Goal: Navigation & Orientation: Find specific page/section

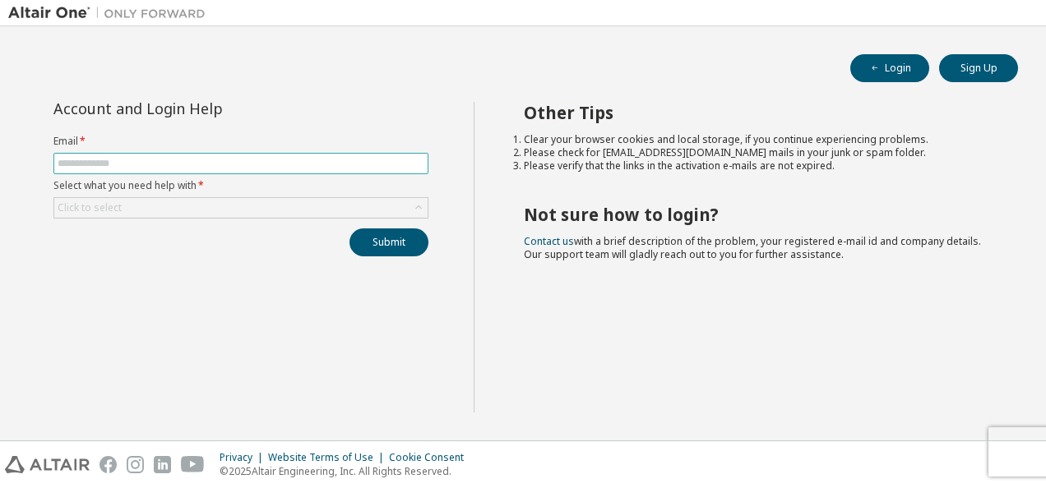
click at [192, 166] on input "text" at bounding box center [241, 163] width 367 height 13
type input "**********"
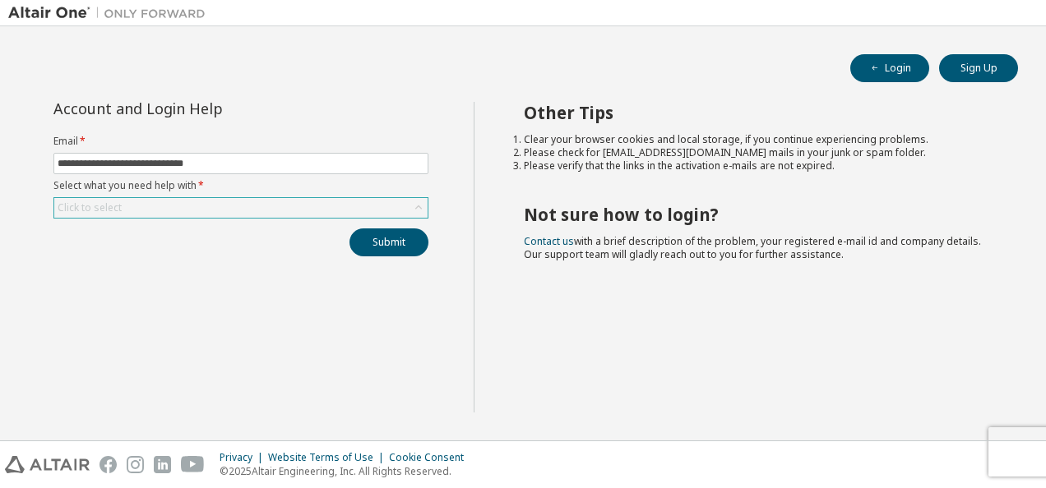
click at [294, 209] on div "Click to select" at bounding box center [240, 208] width 373 height 20
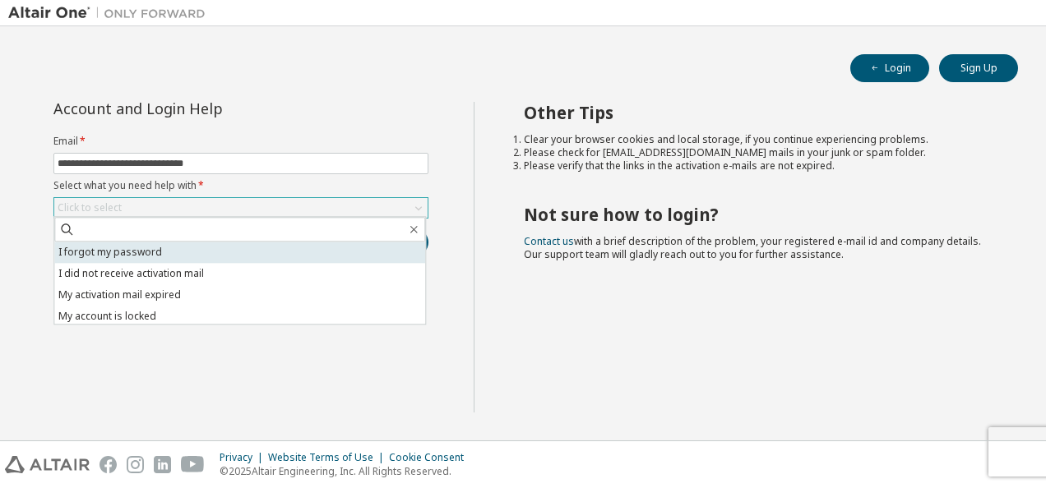
click at [223, 256] on li "I forgot my password" at bounding box center [239, 252] width 371 height 21
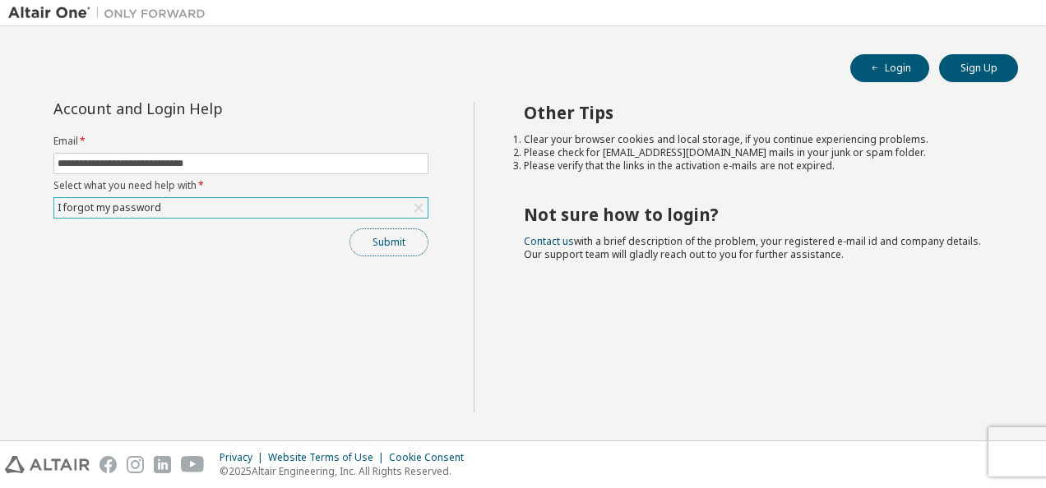
click at [385, 238] on button "Submit" at bounding box center [388, 243] width 79 height 28
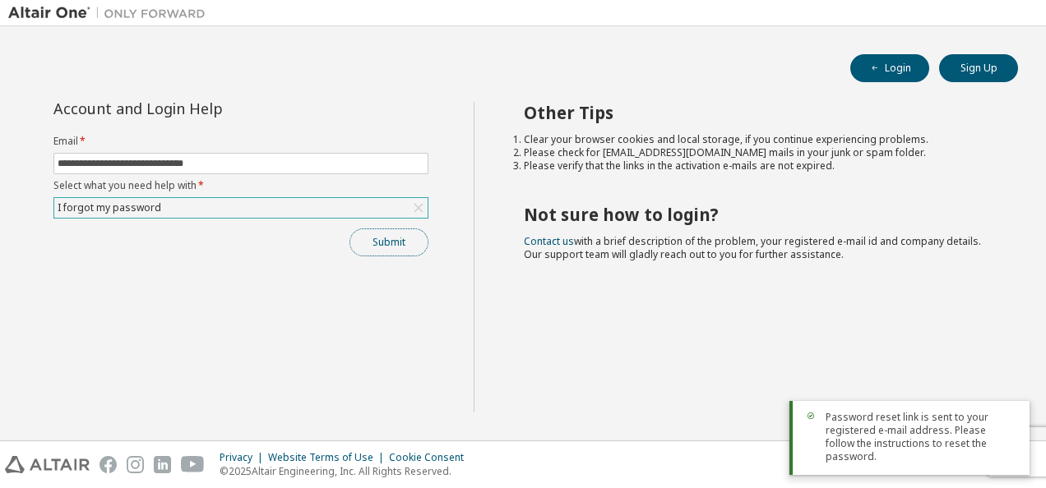
click at [406, 246] on button "Submit" at bounding box center [388, 243] width 79 height 28
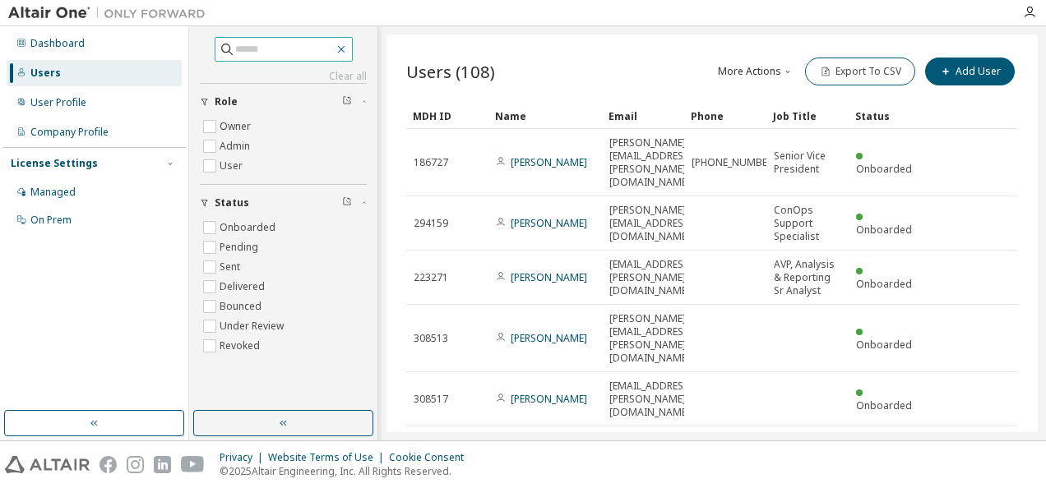
click at [348, 51] on icon "button" at bounding box center [341, 49] width 13 height 13
click at [348, 44] on icon "button" at bounding box center [341, 49] width 13 height 13
click at [411, 53] on div "Users (108) More Actions Import From CSV Export To CSV Add User Clear Load Save…" at bounding box center [711, 234] width 651 height 398
click at [76, 77] on div "Users" at bounding box center [94, 73] width 175 height 26
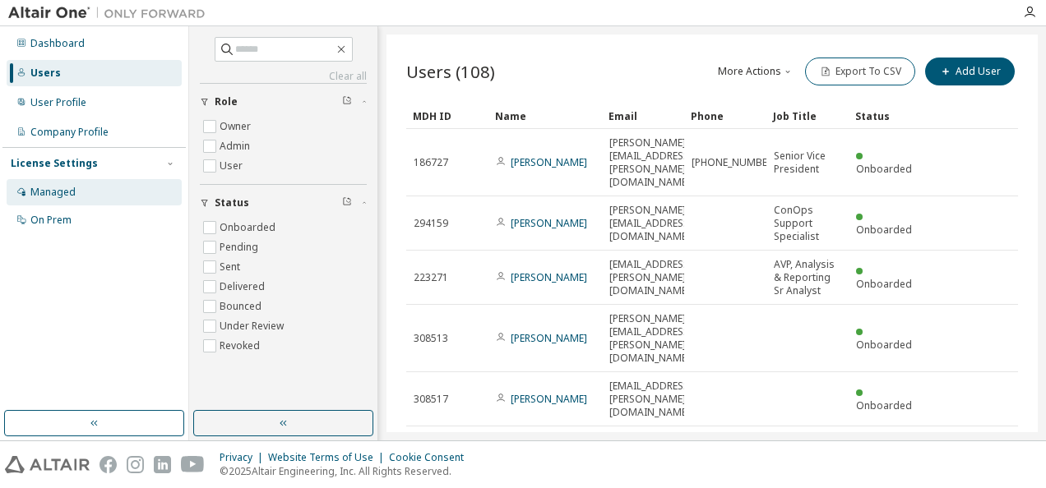
click at [52, 192] on div "Managed" at bounding box center [52, 192] width 45 height 13
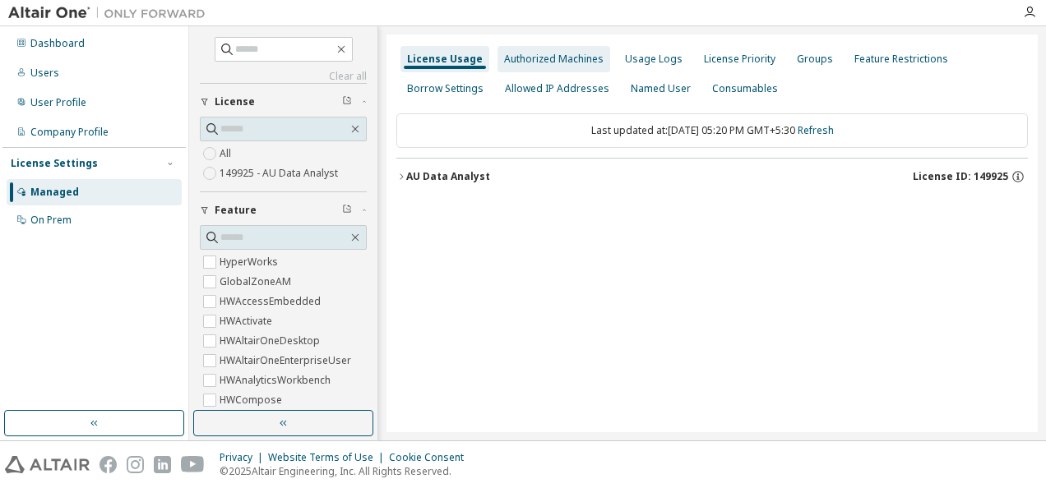
click at [532, 58] on div "Authorized Machines" at bounding box center [553, 59] width 99 height 13
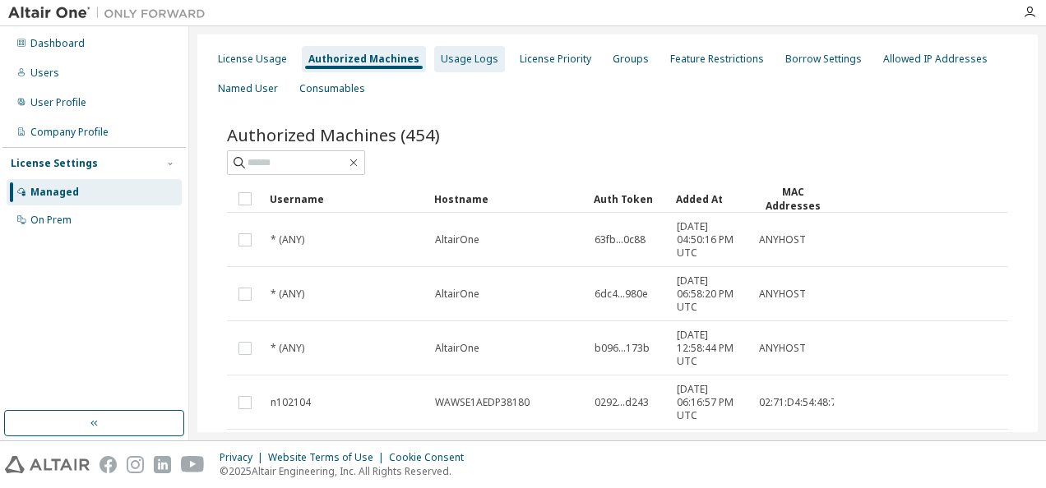
click at [466, 59] on div "Usage Logs" at bounding box center [470, 59] width 58 height 13
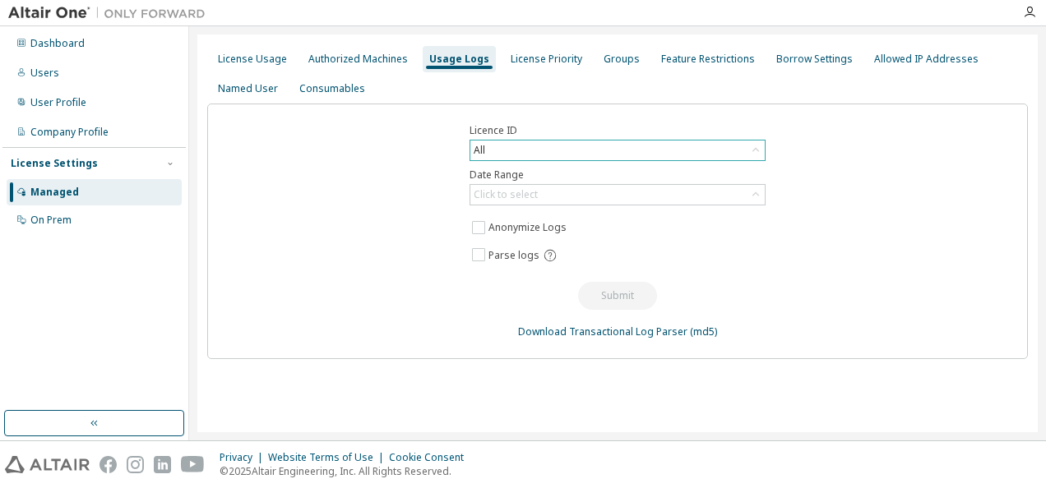
click at [738, 150] on div "All" at bounding box center [617, 151] width 294 height 20
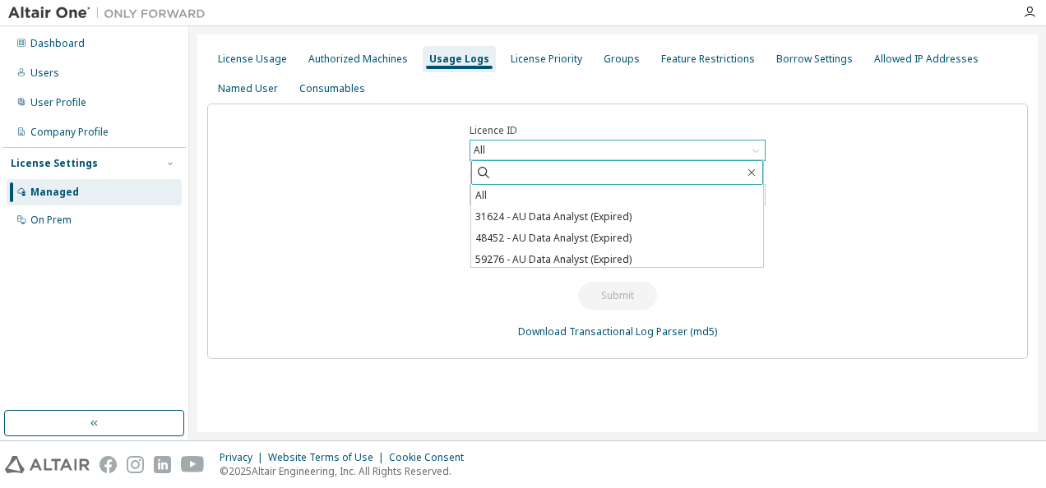
click at [551, 169] on input "text" at bounding box center [618, 172] width 252 height 16
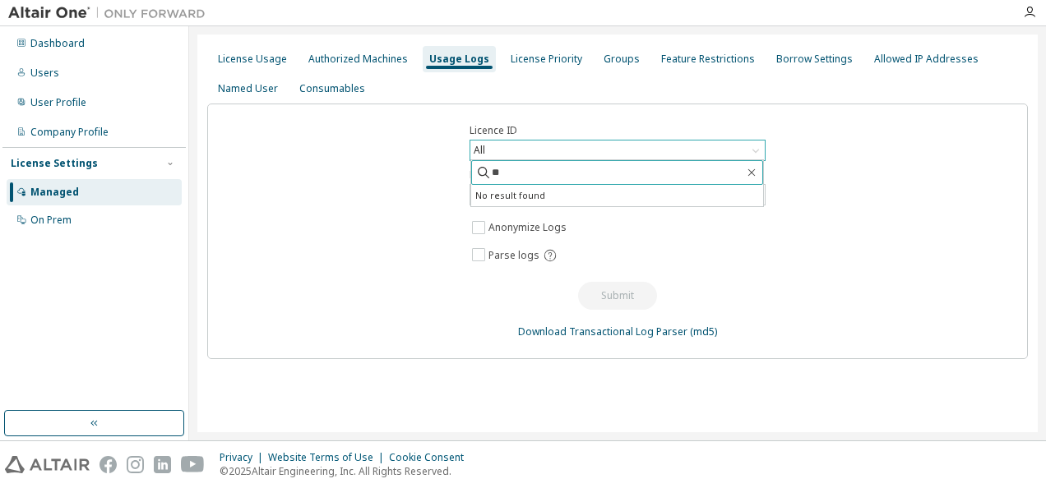
type input "*"
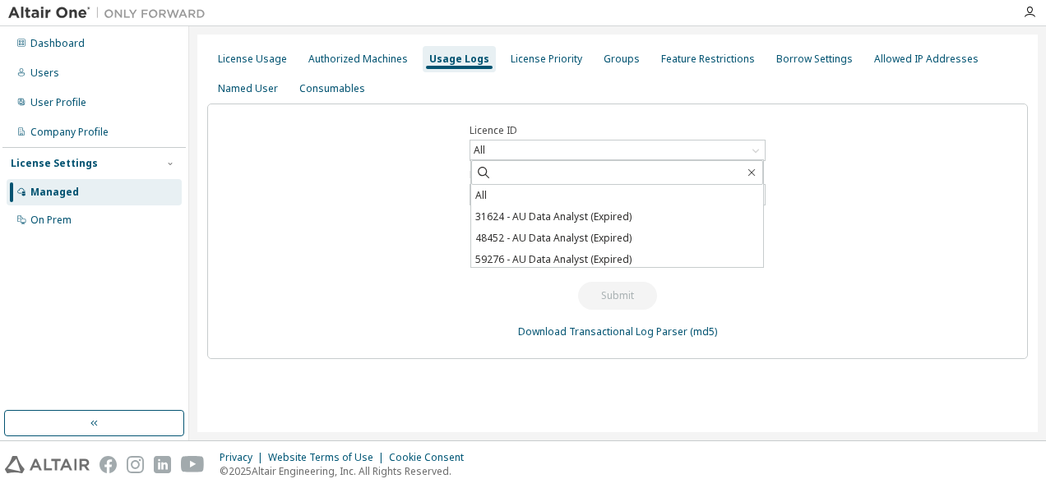
click at [352, 215] on div "Licence ID All All 31624 - AU Data Analyst (Expired) 48452 - AU Data Analyst (E…" at bounding box center [617, 232] width 821 height 256
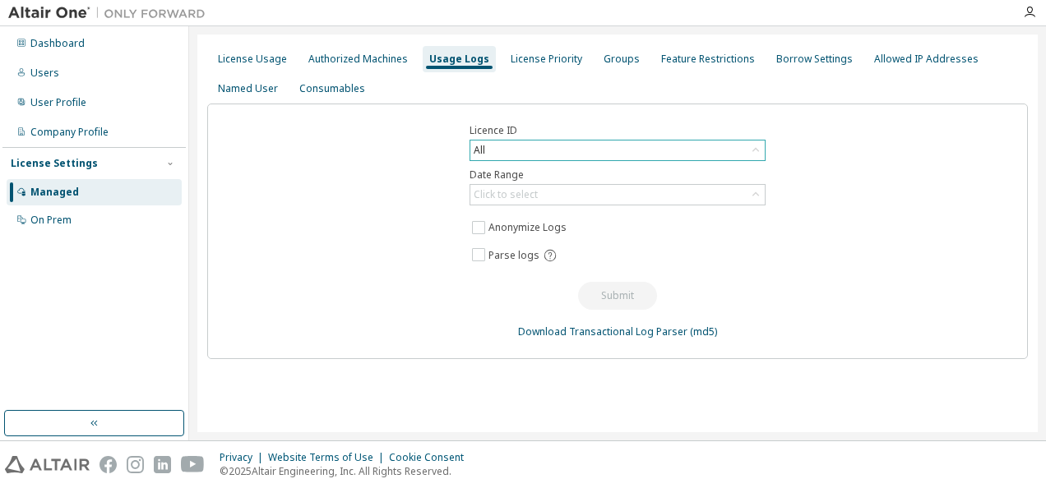
click at [712, 155] on div "All" at bounding box center [617, 151] width 294 height 20
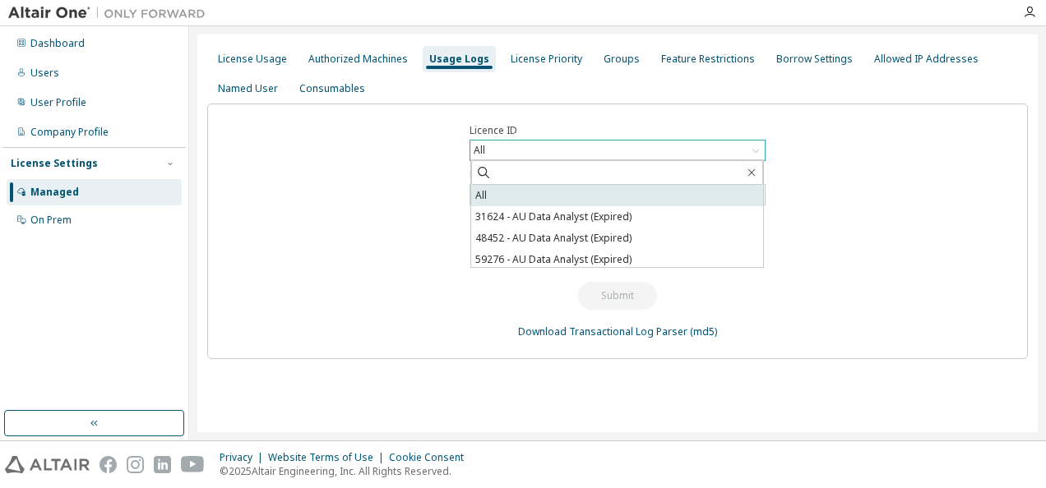
click at [593, 197] on li "All" at bounding box center [617, 195] width 292 height 21
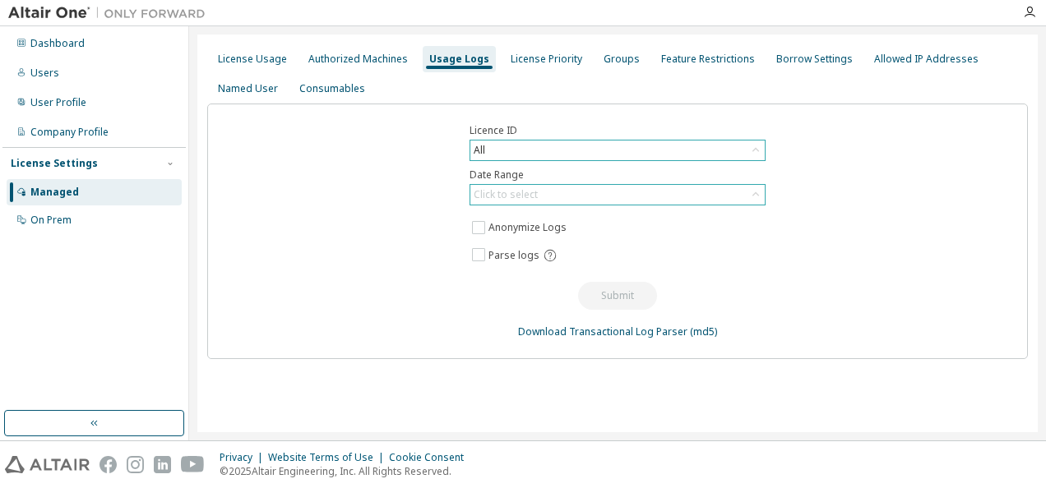
click at [690, 197] on div "Click to select" at bounding box center [617, 195] width 294 height 20
click at [868, 219] on div "Licence ID All Date Range Click to select Last 30 days Year to date Custom Date…" at bounding box center [617, 232] width 821 height 256
click at [247, 59] on div "License Usage" at bounding box center [252, 59] width 69 height 13
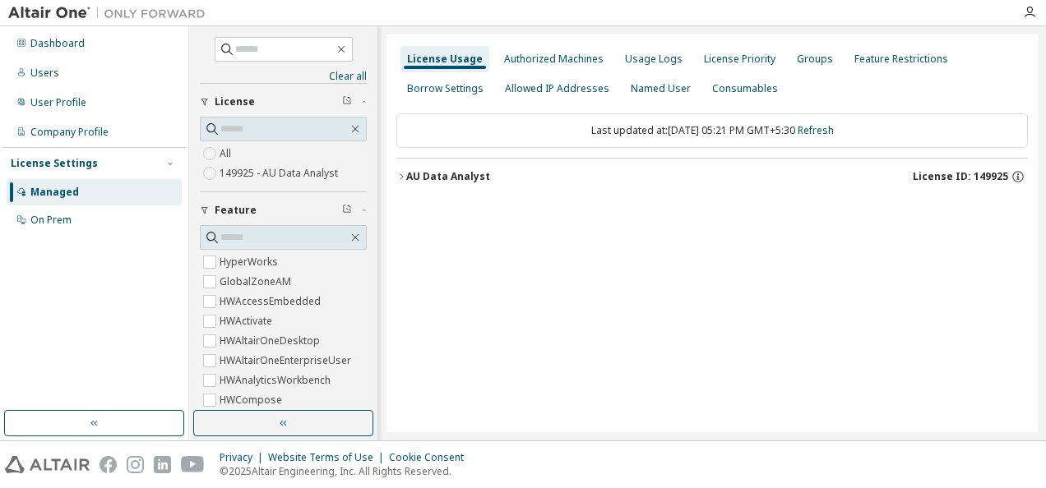
click at [398, 178] on icon "button" at bounding box center [401, 177] width 10 height 10
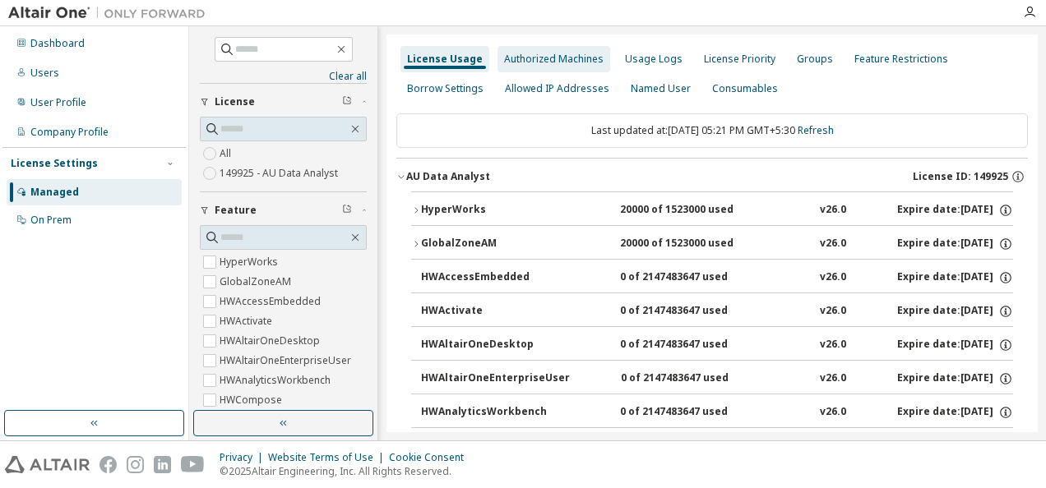
click at [532, 55] on div "Authorized Machines" at bounding box center [553, 59] width 99 height 13
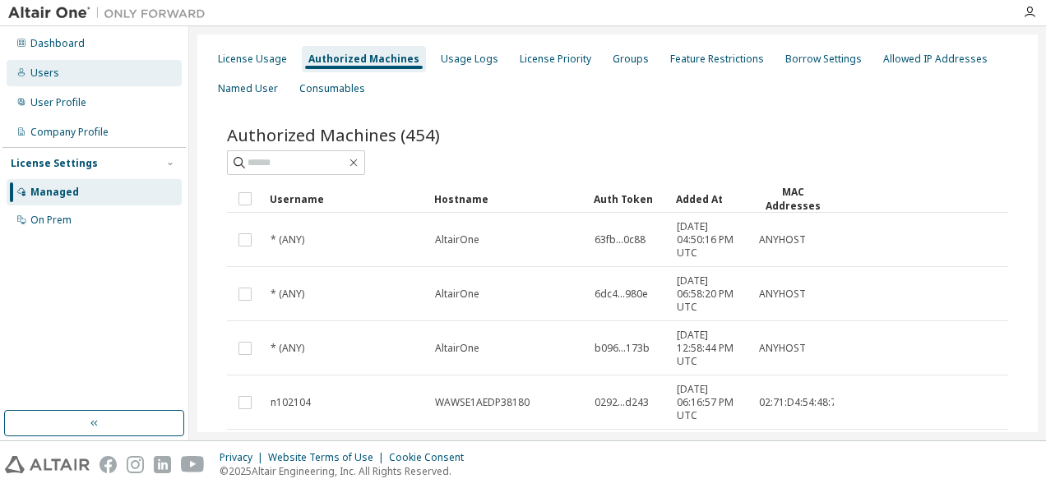
click at [69, 72] on div "Users" at bounding box center [94, 73] width 175 height 26
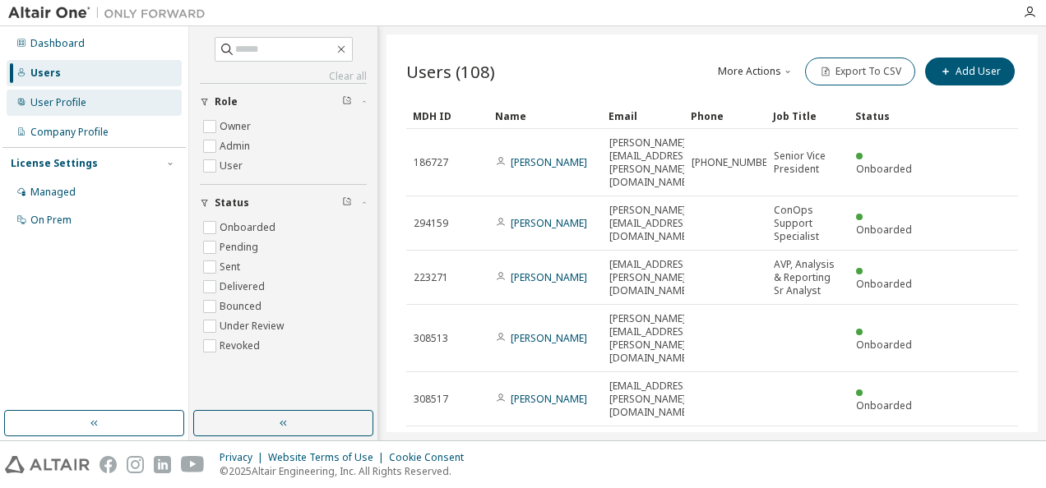
click at [63, 100] on div "User Profile" at bounding box center [58, 102] width 56 height 13
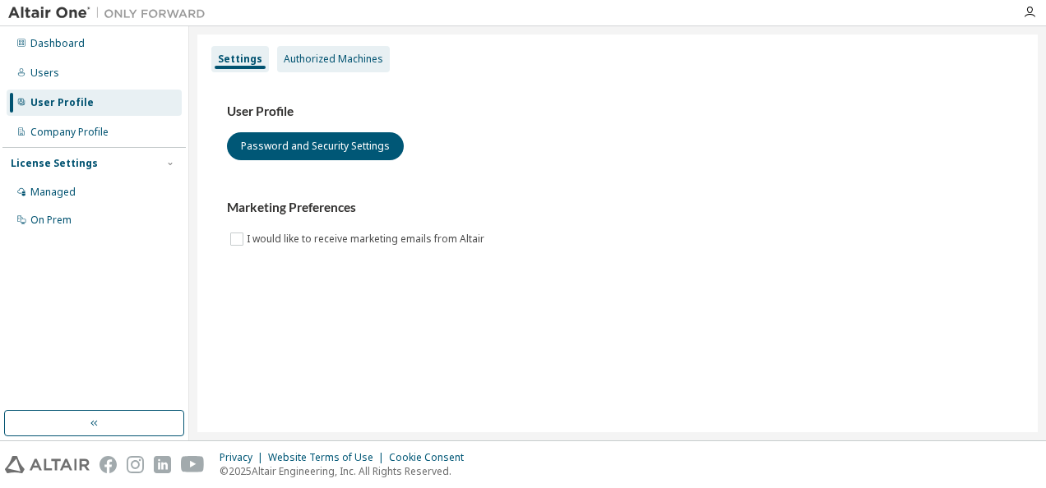
click at [324, 54] on div "Authorized Machines" at bounding box center [333, 59] width 99 height 13
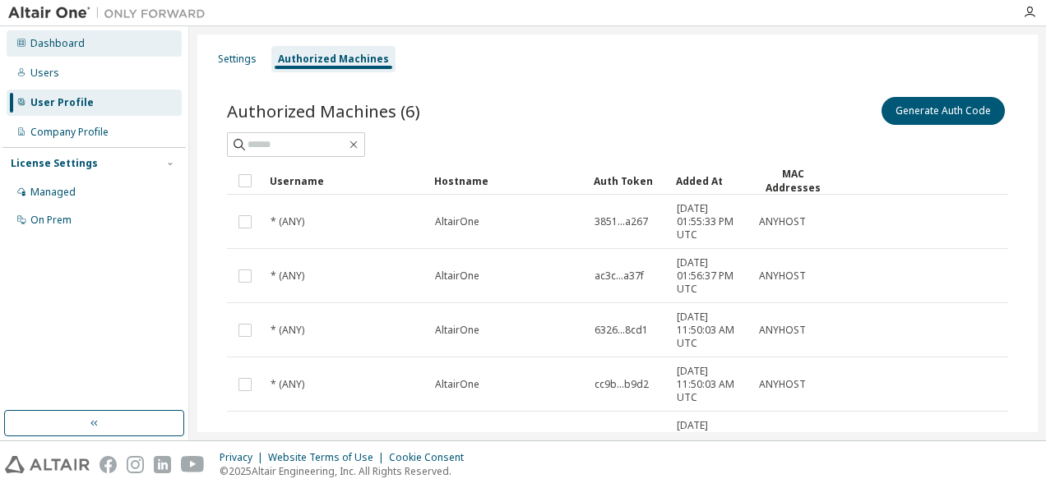
click at [62, 43] on div "Dashboard" at bounding box center [57, 43] width 54 height 13
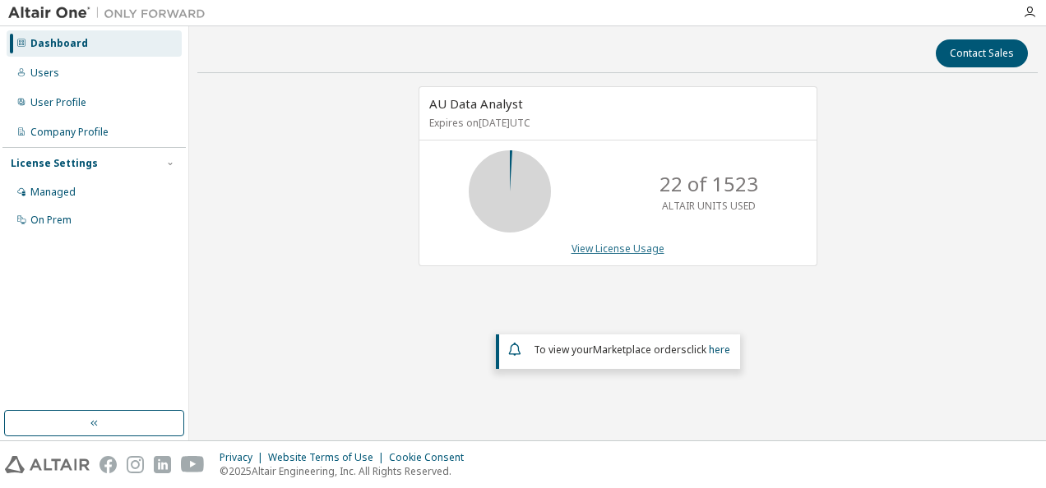
click at [607, 243] on link "View License Usage" at bounding box center [618, 249] width 93 height 14
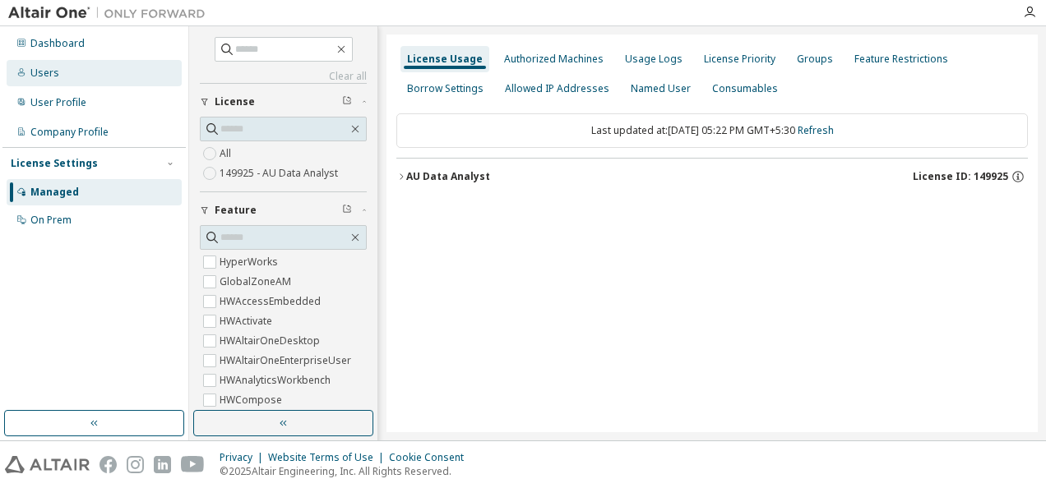
click at [56, 72] on div "Users" at bounding box center [44, 73] width 29 height 13
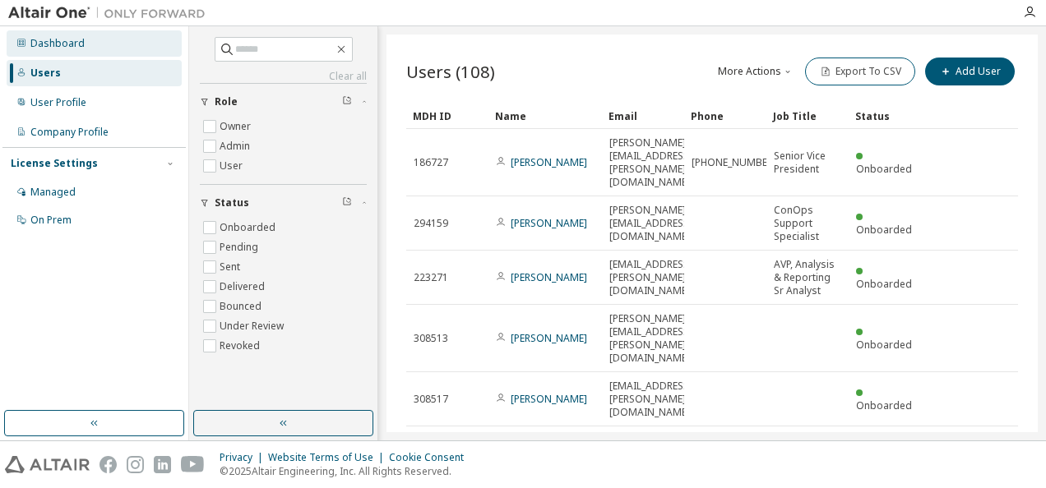
click at [18, 42] on icon at bounding box center [21, 43] width 10 height 10
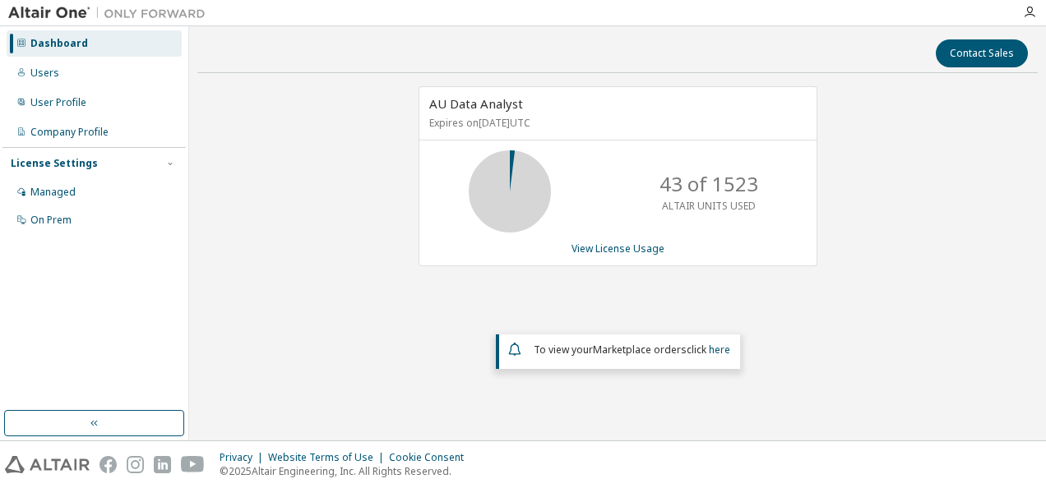
click at [18, 42] on icon at bounding box center [21, 43] width 10 height 10
click at [54, 8] on img at bounding box center [111, 13] width 206 height 16
click at [50, 13] on img at bounding box center [111, 13] width 206 height 16
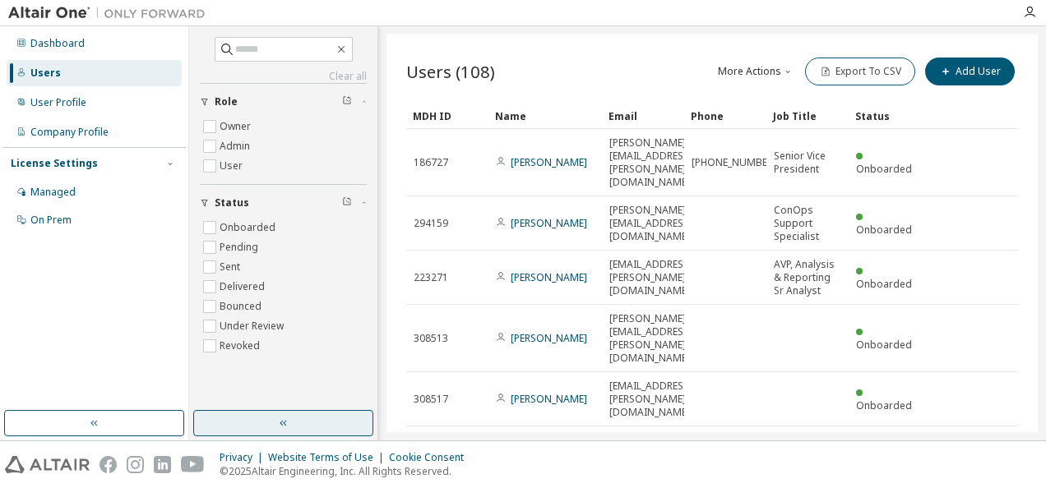
click at [280, 419] on icon "button" at bounding box center [283, 423] width 13 height 13
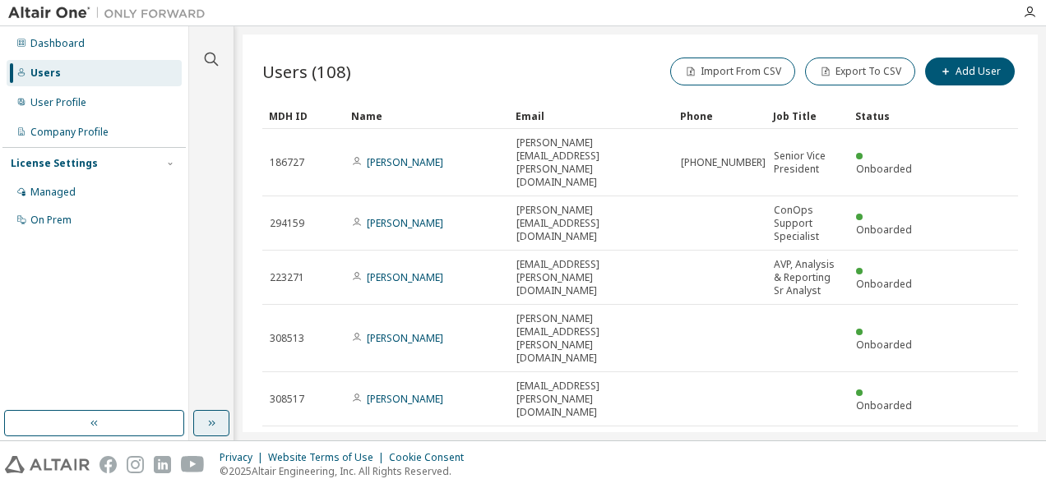
click at [208, 423] on icon "button" at bounding box center [211, 423] width 13 height 13
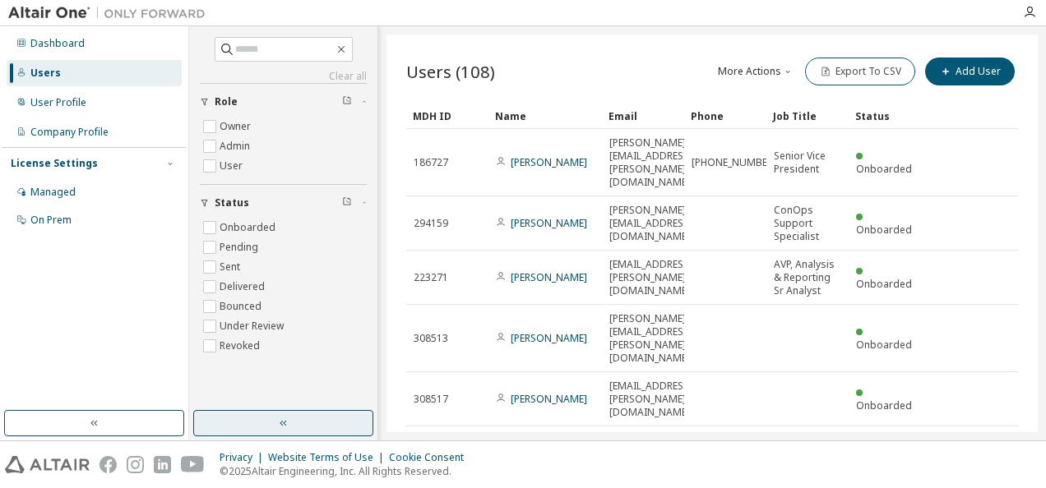
click at [215, 423] on button "button" at bounding box center [283, 423] width 180 height 26
